Goal: Transaction & Acquisition: Download file/media

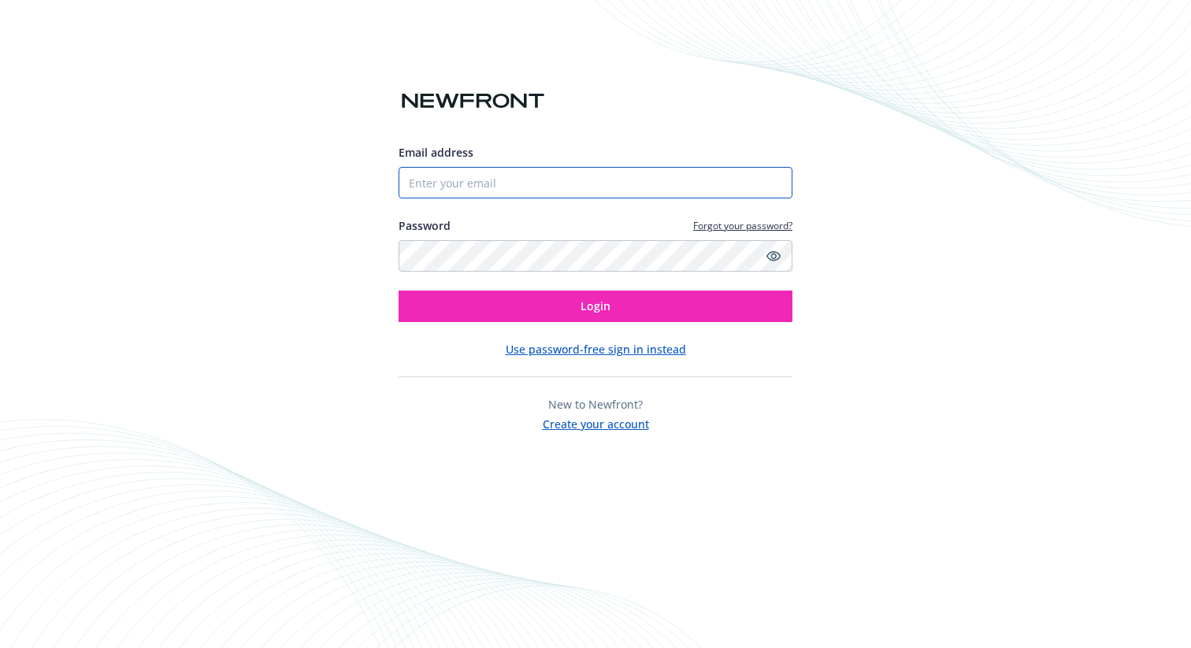
click at [466, 179] on input "Email address" at bounding box center [596, 183] width 394 height 32
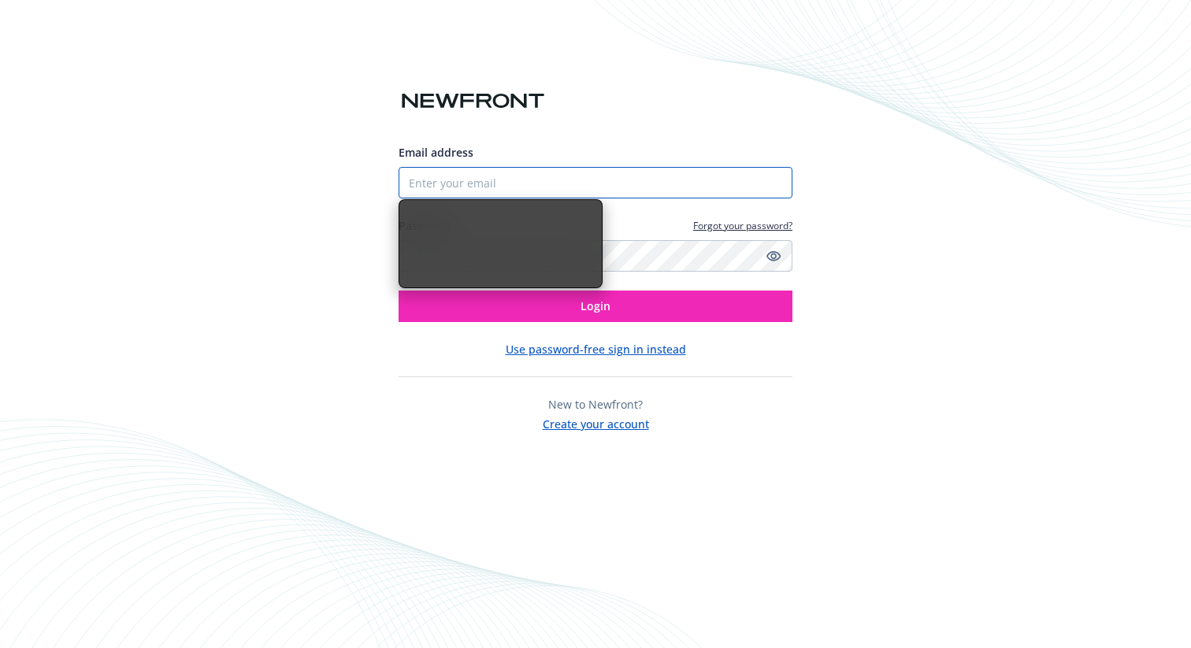
type input "[PERSON_NAME][EMAIL_ADDRESS][DOMAIN_NAME]"
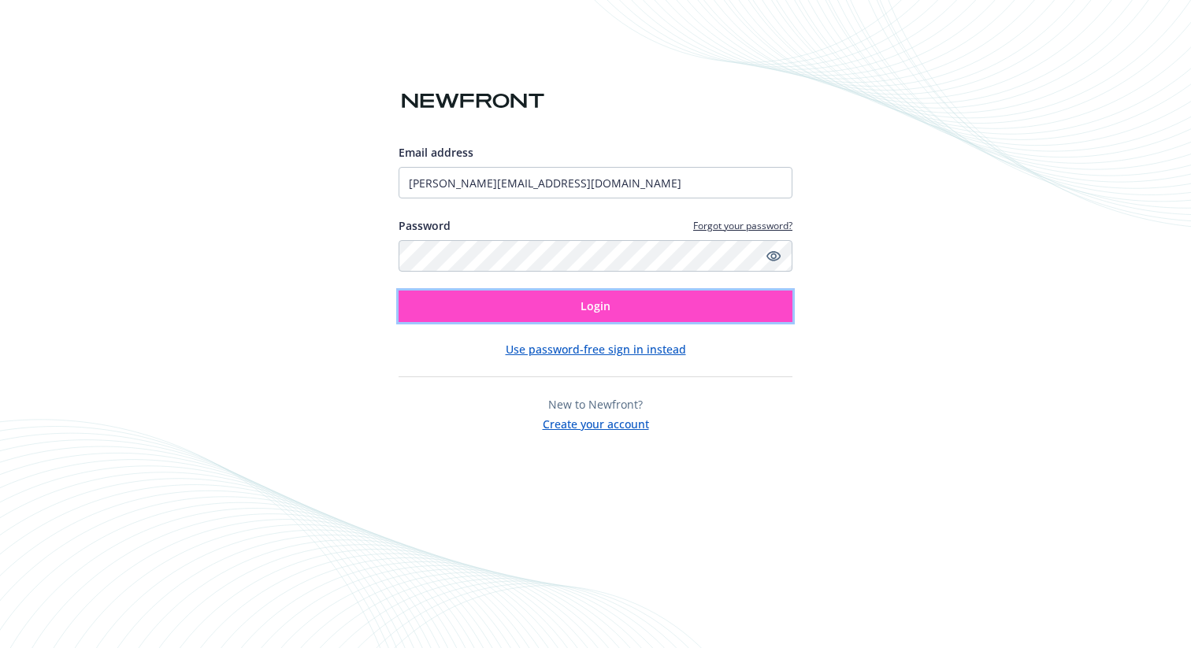
click at [551, 299] on button "Login" at bounding box center [596, 307] width 394 height 32
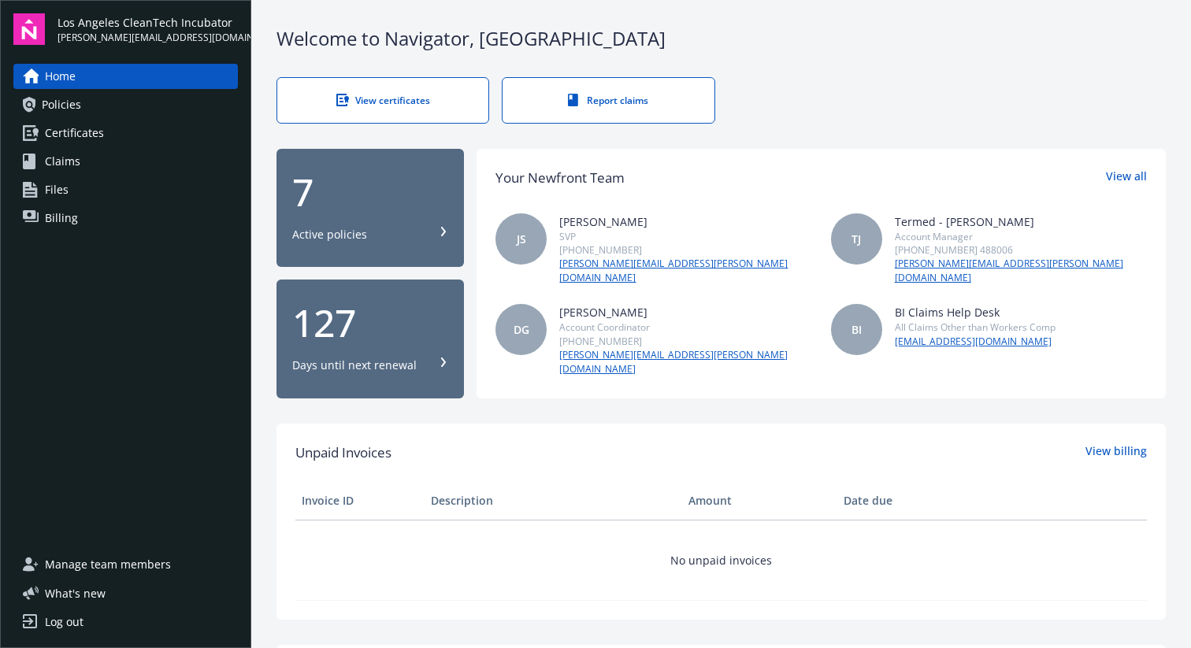
click at [150, 145] on link "Certificates" at bounding box center [125, 133] width 225 height 25
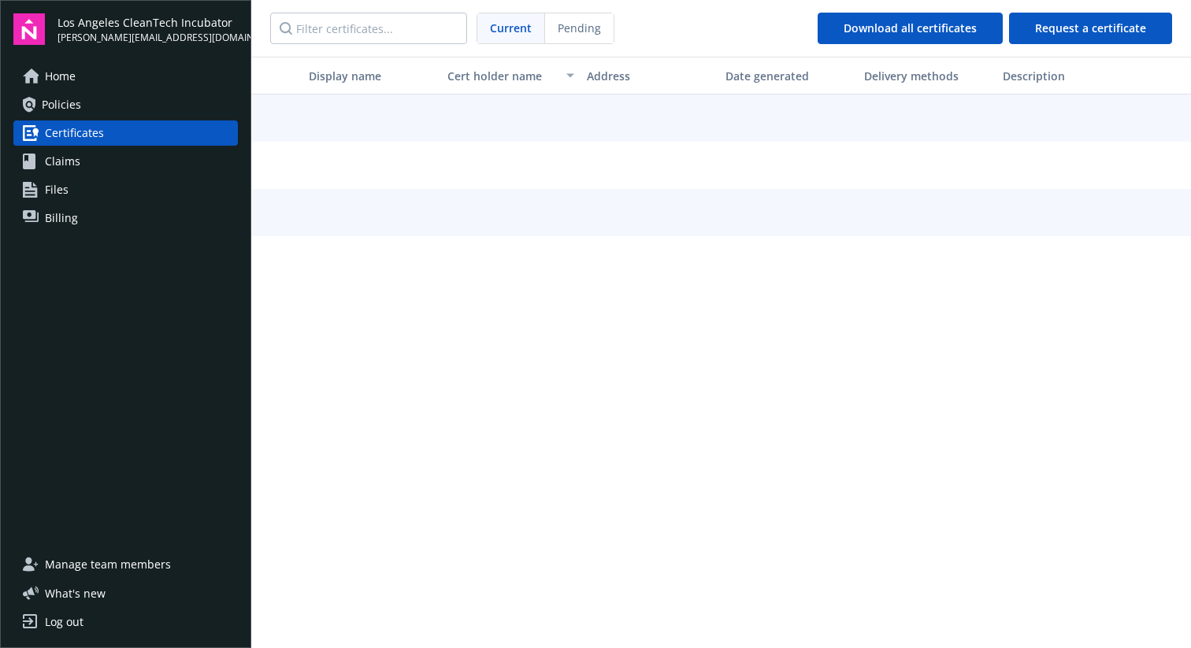
click at [132, 164] on link "Claims" at bounding box center [125, 161] width 225 height 25
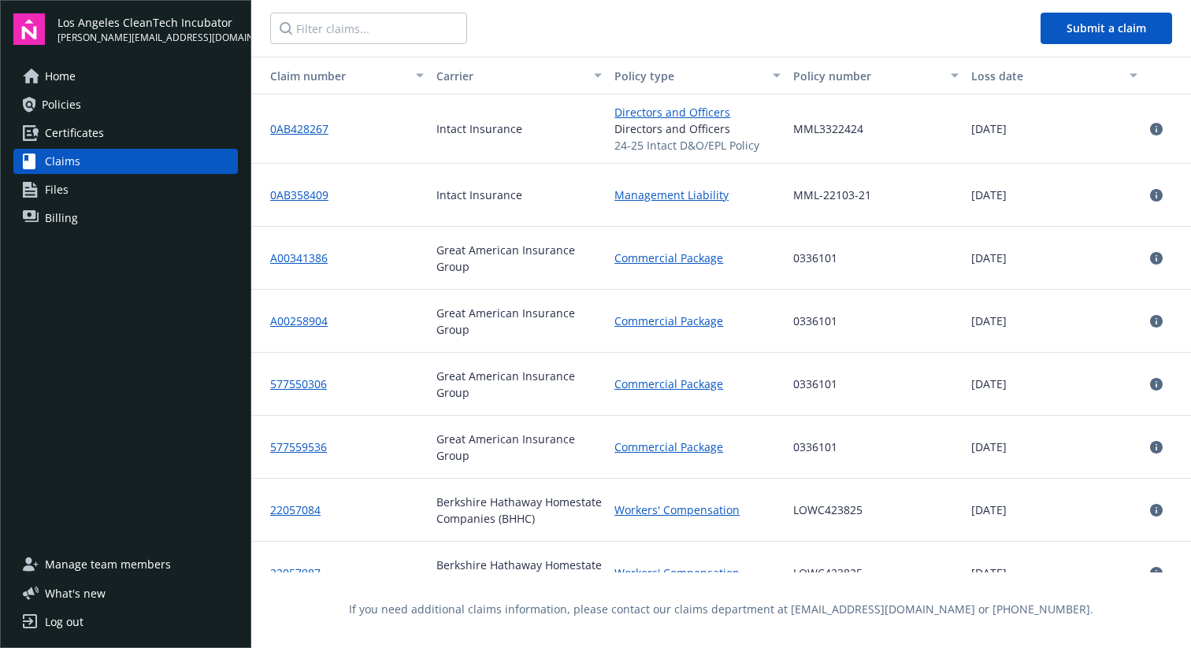
click at [88, 196] on link "Files" at bounding box center [125, 189] width 225 height 25
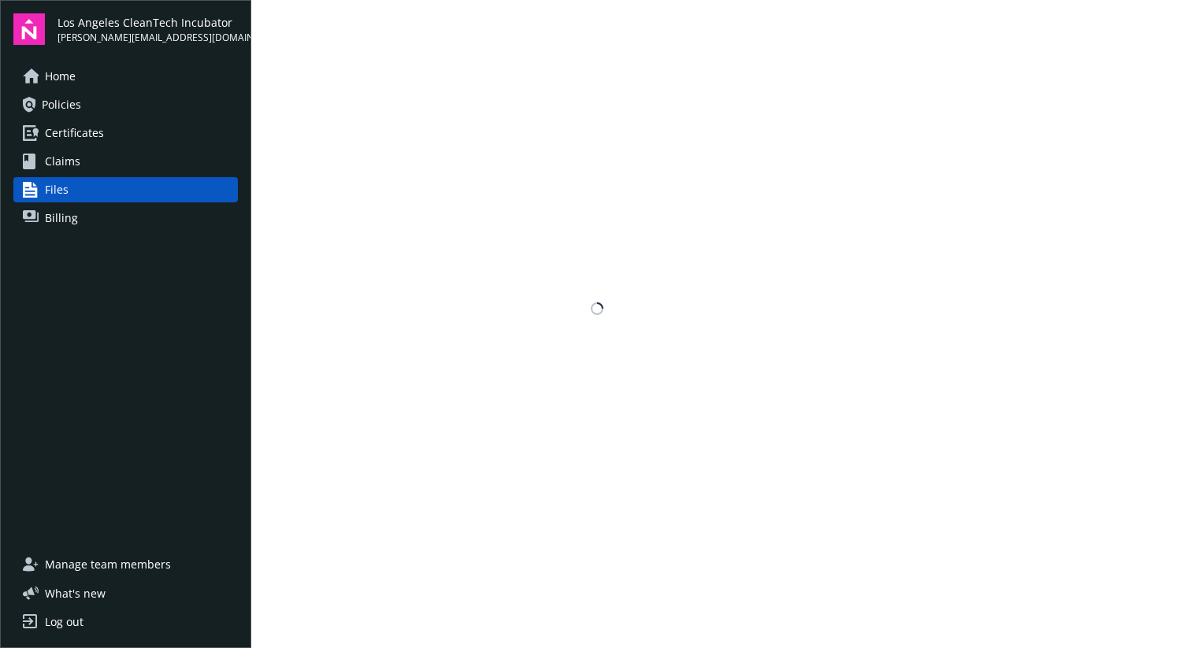
click at [106, 108] on link "Policies" at bounding box center [125, 104] width 225 height 25
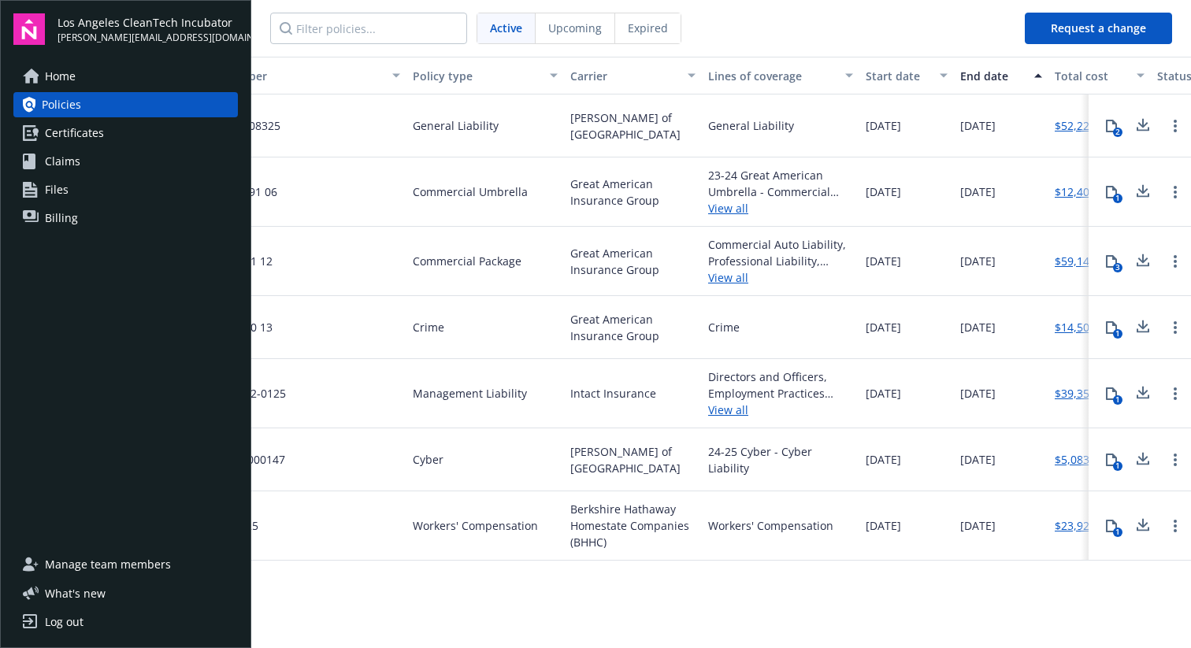
scroll to position [0, 72]
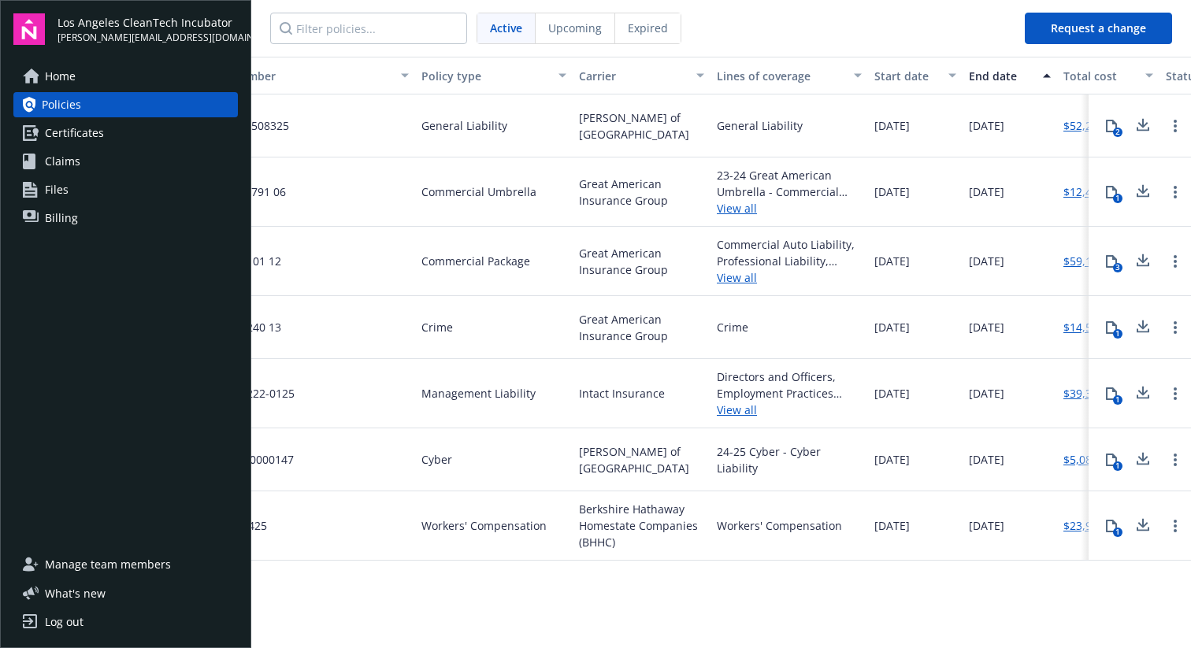
click at [735, 276] on link "View all" at bounding box center [789, 277] width 145 height 17
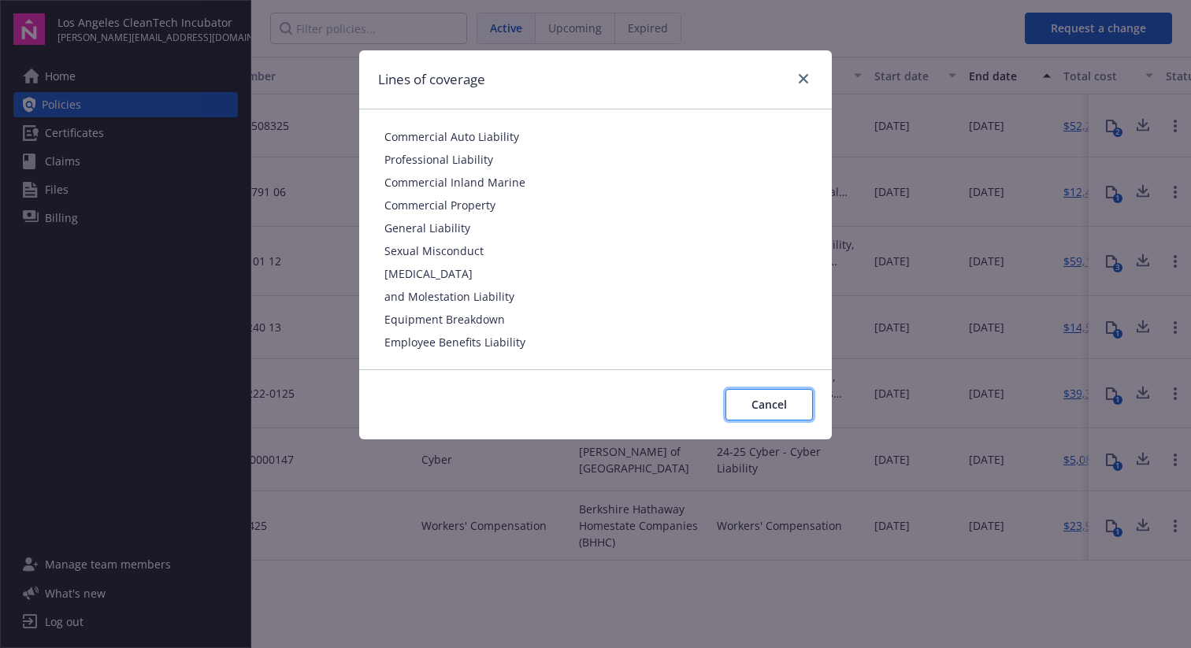
click at [770, 413] on button "Cancel" at bounding box center [769, 405] width 87 height 32
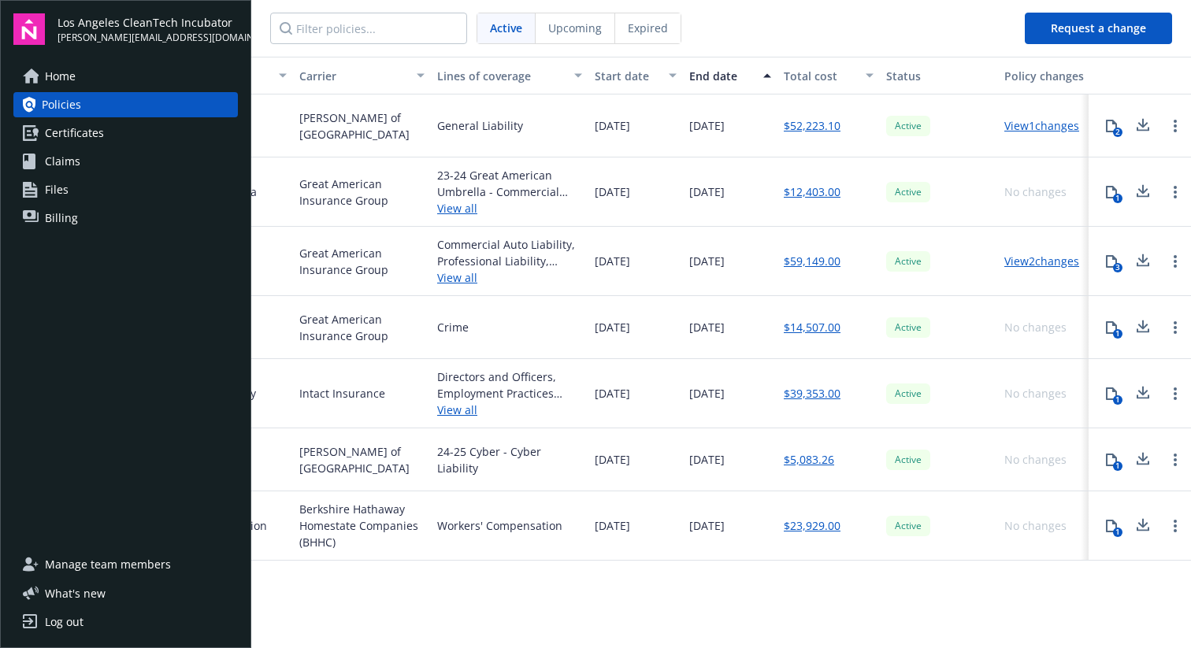
scroll to position [0, 360]
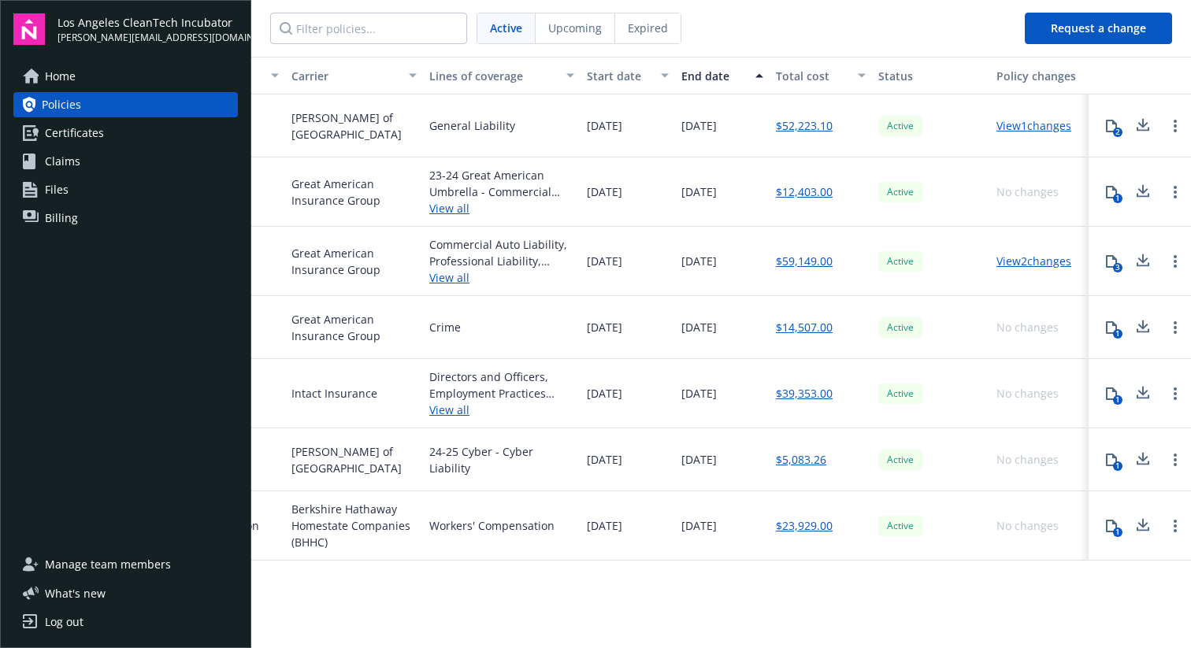
click at [1145, 263] on icon at bounding box center [1143, 261] width 19 height 20
